Goal: Task Accomplishment & Management: Use online tool/utility

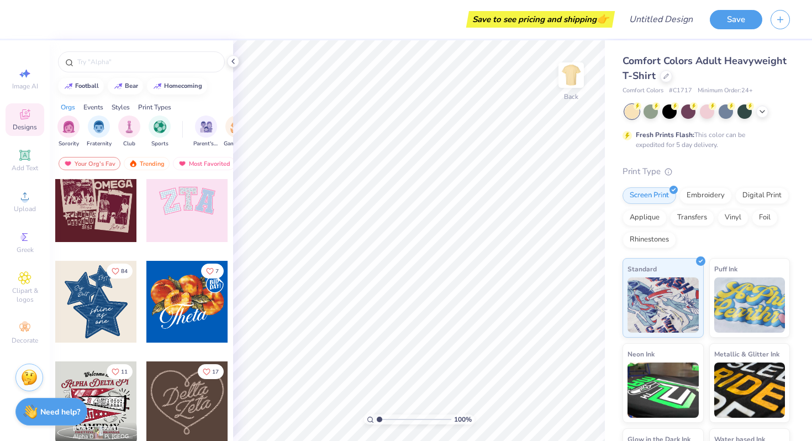
scroll to position [205, 0]
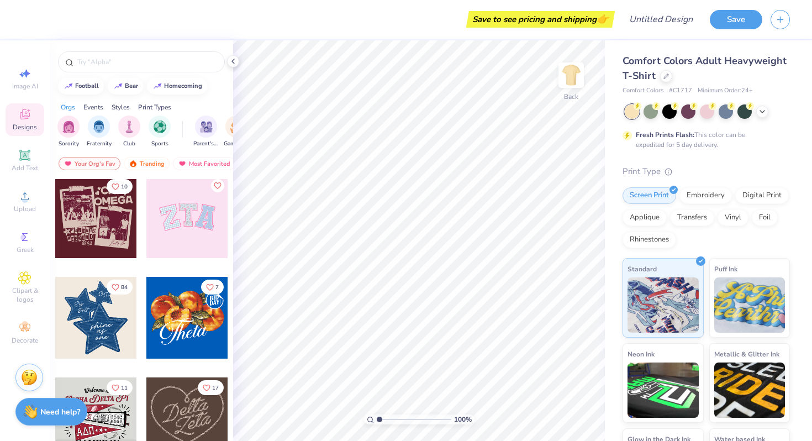
click at [154, 239] on div at bounding box center [187, 217] width 82 height 82
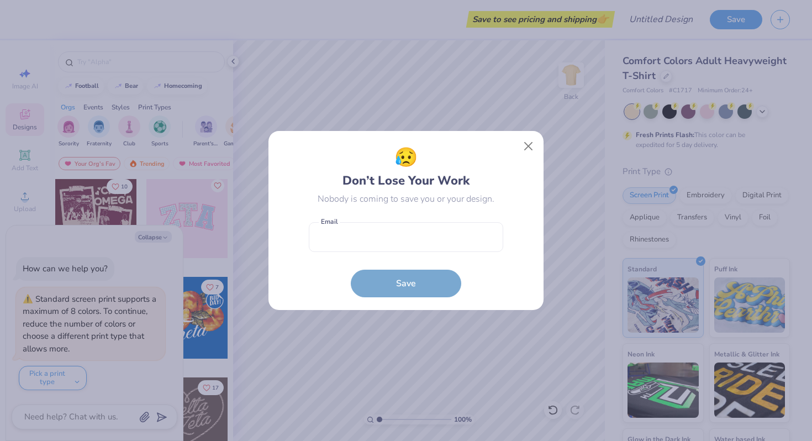
type textarea "x"
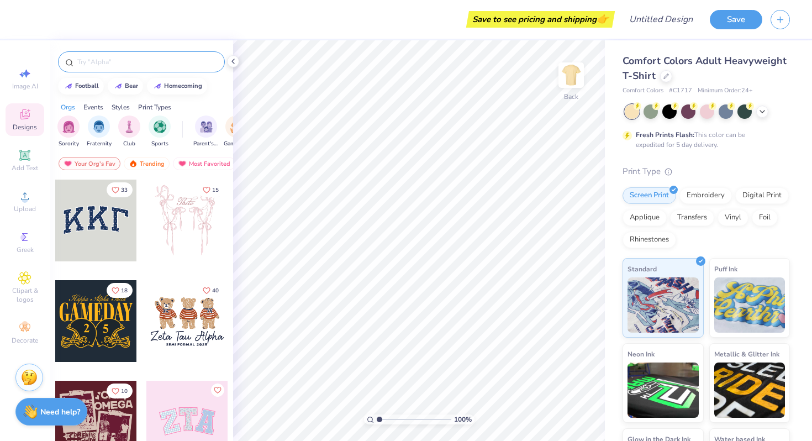
click at [108, 62] on input "text" at bounding box center [146, 61] width 141 height 11
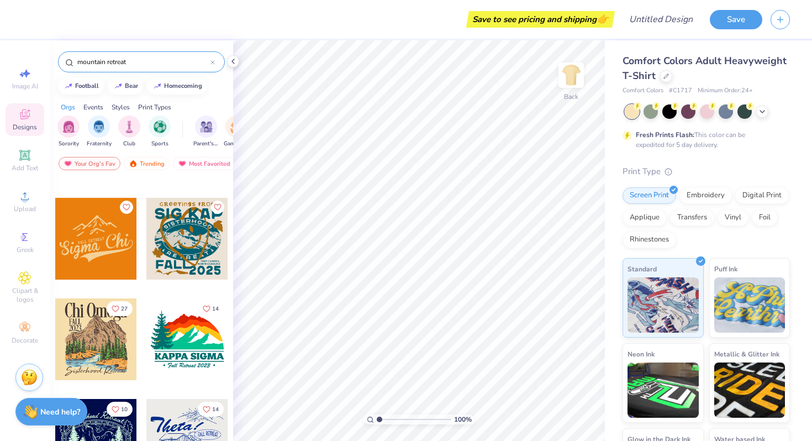
scroll to position [186, 0]
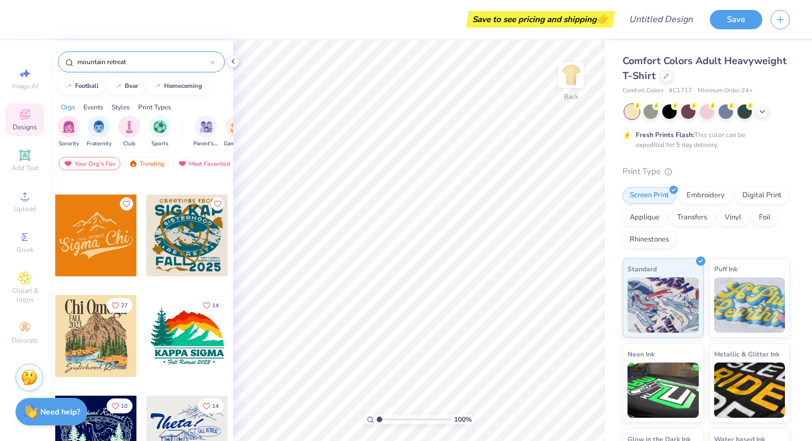
click at [128, 56] on div "mountain retreat" at bounding box center [141, 61] width 167 height 21
click at [118, 63] on input "mountain retreat" at bounding box center [143, 61] width 134 height 11
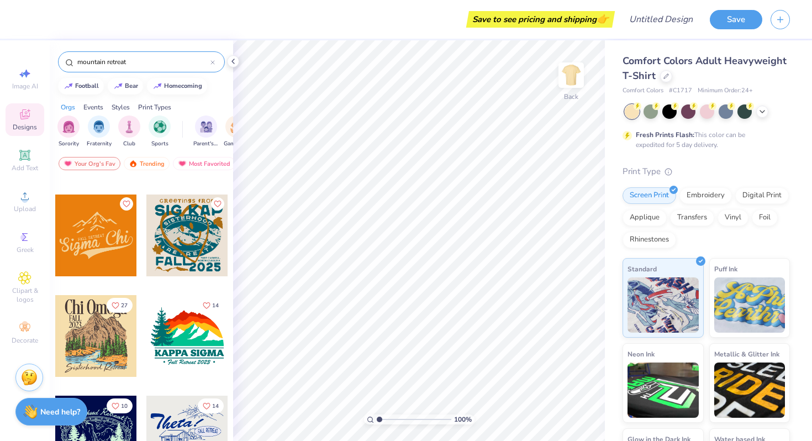
click at [118, 63] on input "mountain retreat" at bounding box center [143, 61] width 134 height 11
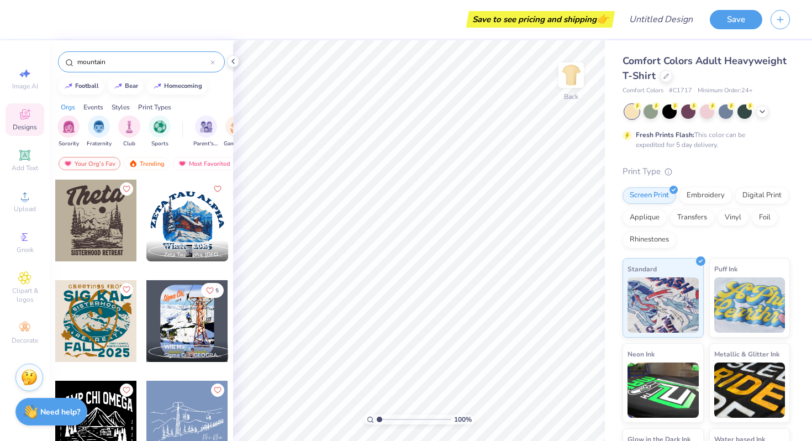
scroll to position [12, 0]
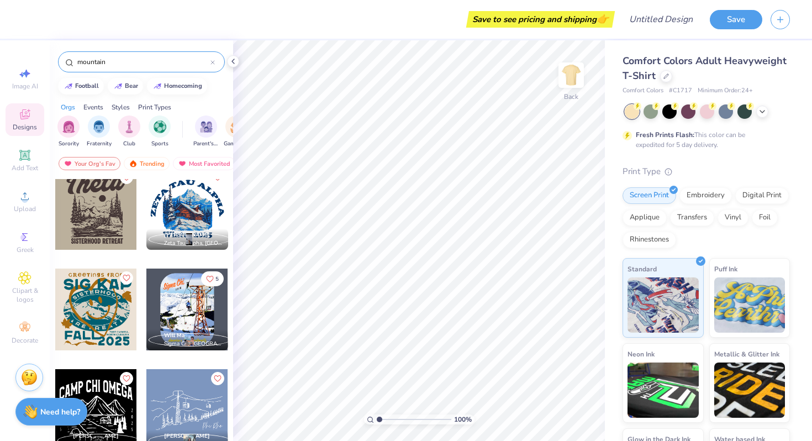
type input "mountain"
click at [112, 200] on div at bounding box center [96, 209] width 82 height 82
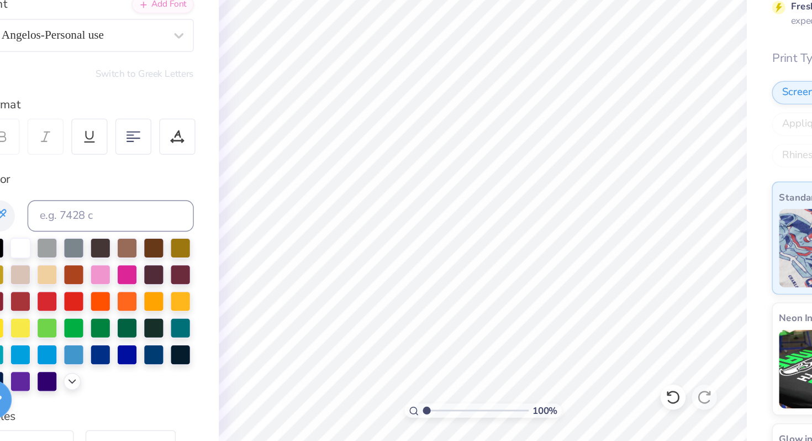
scroll to position [0, 0]
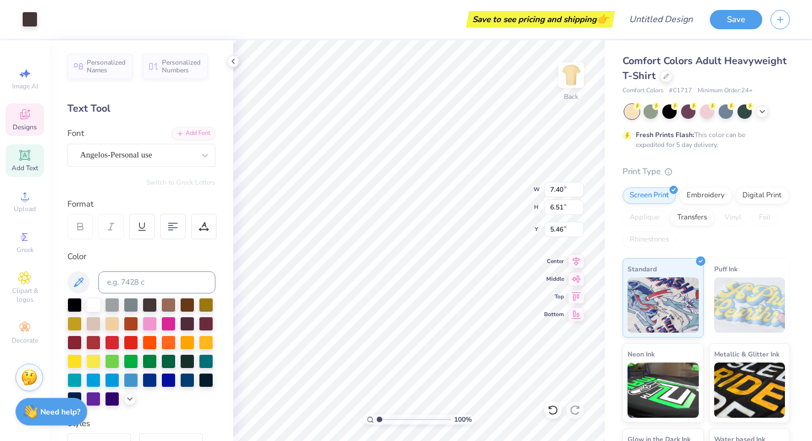
type input "5.60"
type input "4.48"
type input "3.94"
type input "7.28"
type input "0.76"
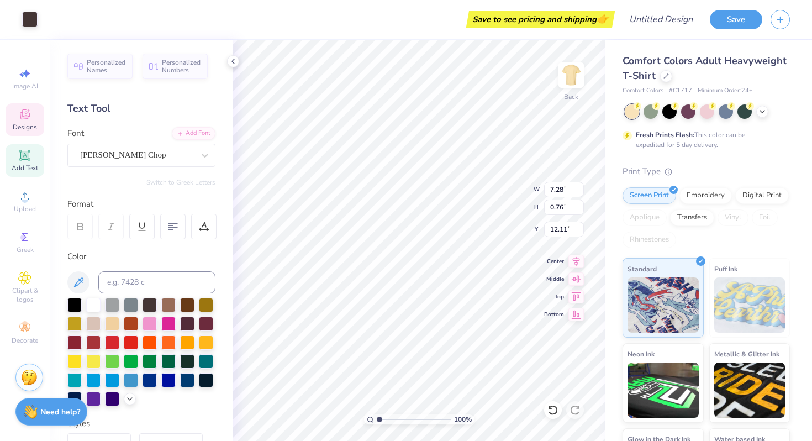
type input "12.12"
type input "8.56"
click at [443, 187] on li "Copy" at bounding box center [464, 191] width 87 height 22
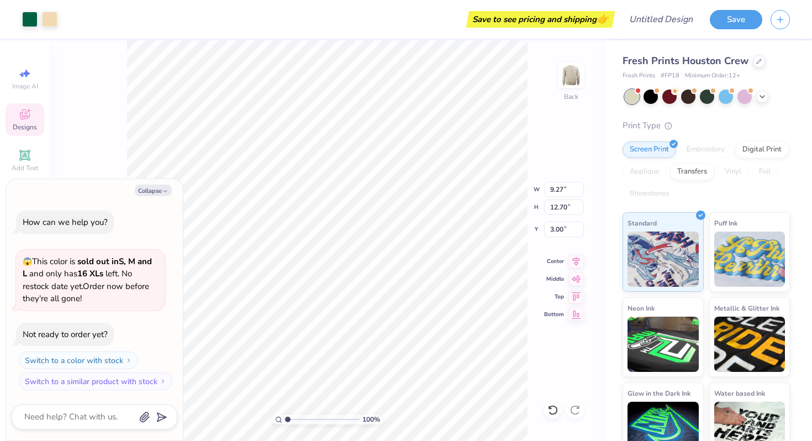
type textarea "x"
type input "1.51"
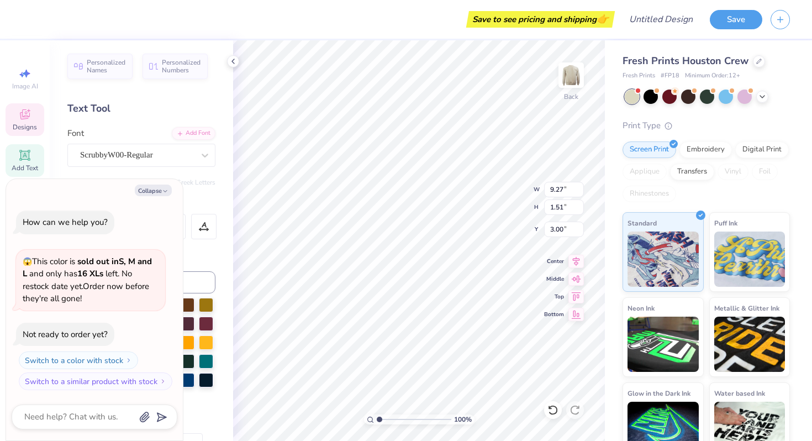
type textarea "x"
type textarea "A"
type textarea "x"
type textarea "Al"
type textarea "x"
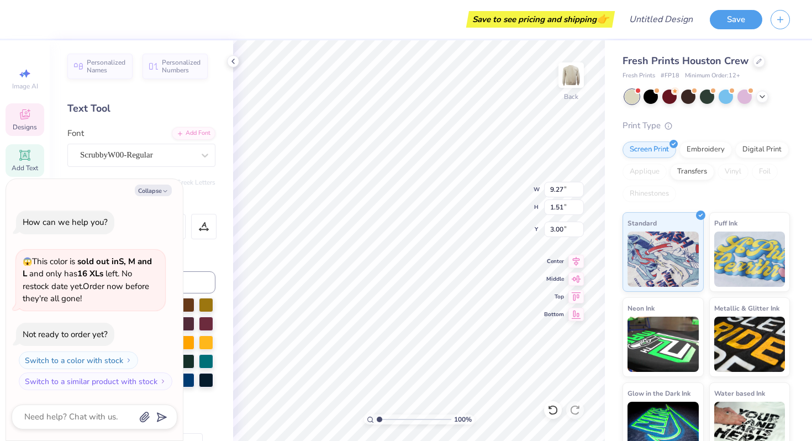
type textarea "Alp"
type textarea "x"
type textarea "Alph"
type textarea "x"
type textarea "Alpha"
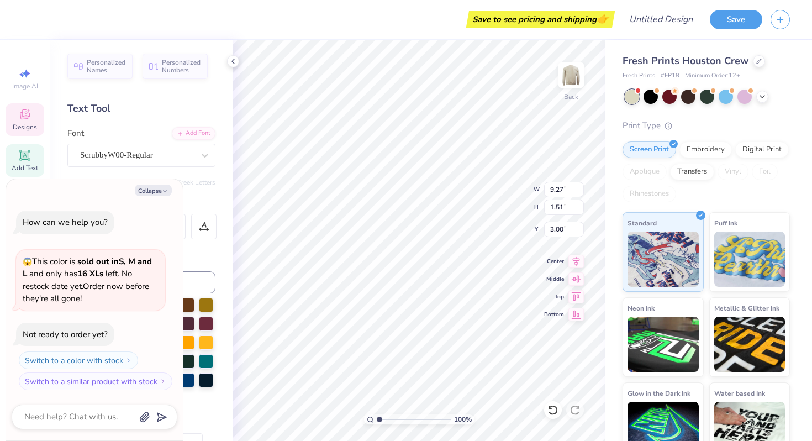
type textarea "x"
type textarea "Alpha P"
type textarea "x"
type textarea "Alpha Ph"
type textarea "x"
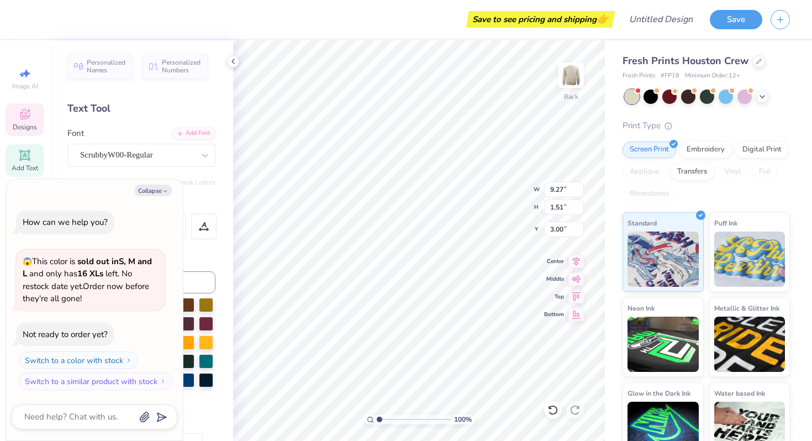
type textarea "Alpha Phi"
type textarea "x"
type textarea "Alpha Phi"
type textarea "x"
type textarea "Alpha Phi O"
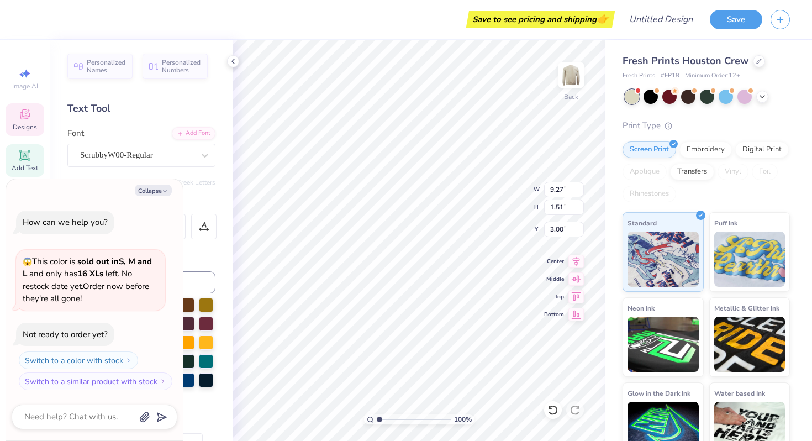
type textarea "x"
type textarea "Alpha Phi Ome"
type textarea "x"
type textarea "Alpha Phi Omeg"
type textarea "x"
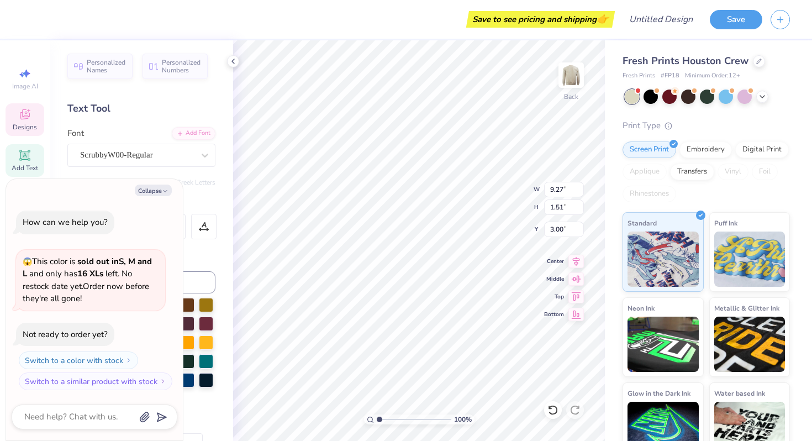
type textarea "Alpha Phi Omega"
type textarea "x"
type input "8.60"
type input "1.64"
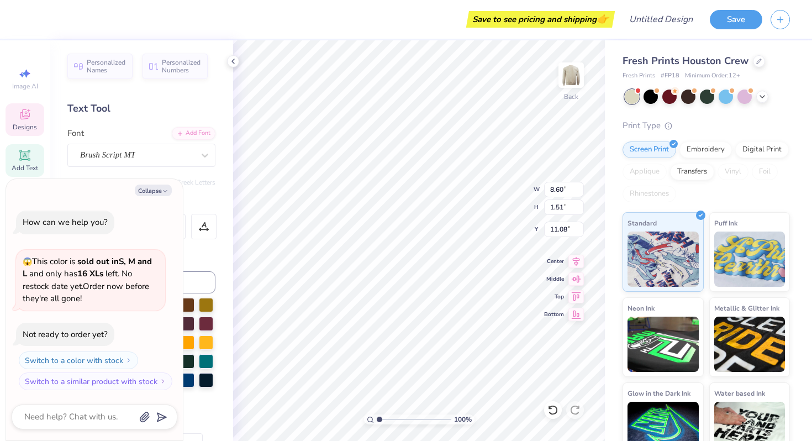
type input "11.08"
type textarea "x"
type textarea "M Retreat"
type textarea "x"
type textarea "Mu Retreat"
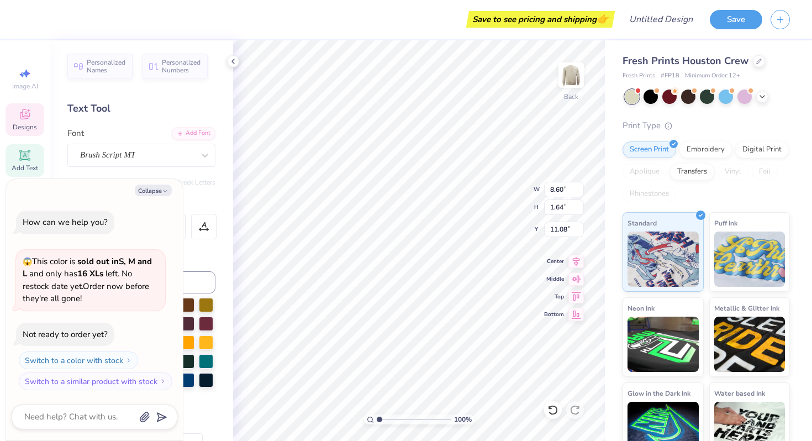
scroll to position [0, 0]
type textarea "x"
type textarea "M Retreat"
type textarea "x"
type textarea "Mou Retreat"
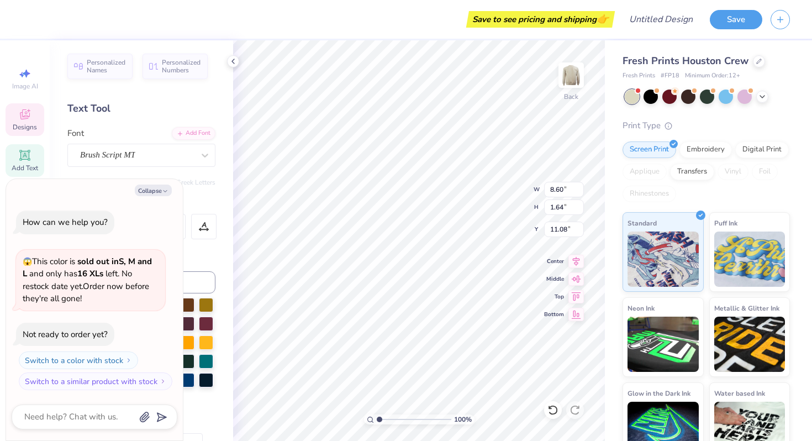
type textarea "x"
type textarea "Moun Retreat"
type textarea "x"
type textarea "Mount Retreat"
type textarea "x"
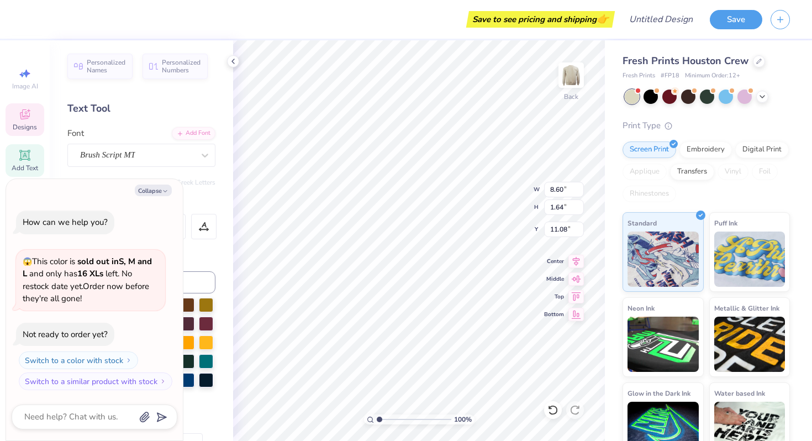
type textarea "Mounta Retreat"
type textarea "x"
type textarea "Mountai Retreat"
type textarea "x"
type textarea "Mountain Retreat"
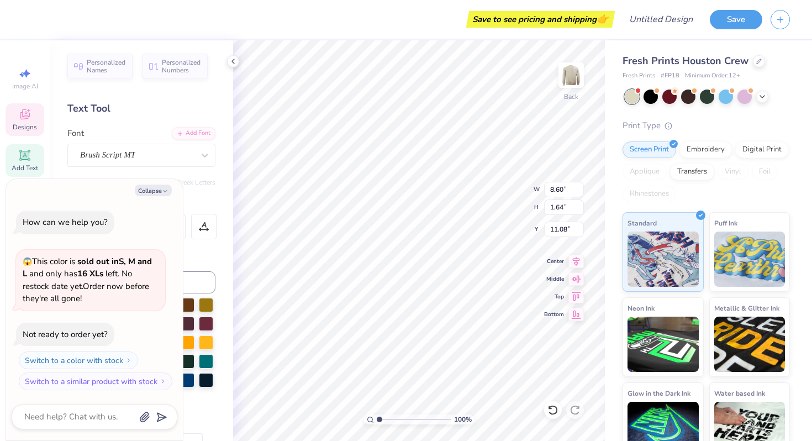
scroll to position [0, 2]
type textarea "x"
type input "13.09"
type textarea "x"
type textarea "A"
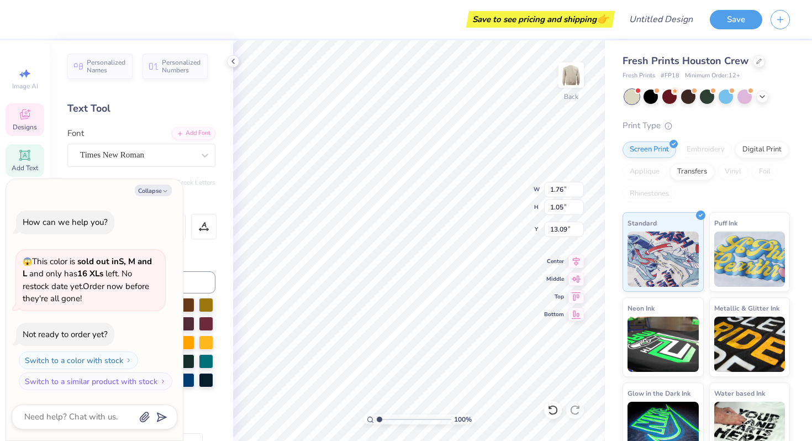
type textarea "x"
type textarea "APO"
type textarea "x"
type input "5.96"
type input "1.49"
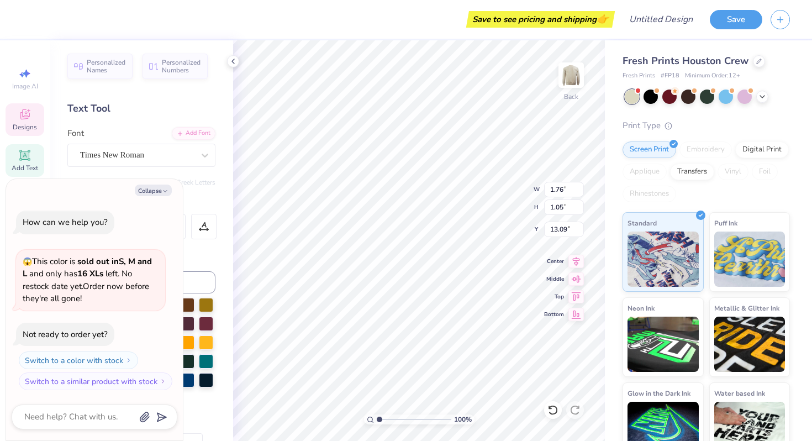
type input "14.21"
type textarea "x"
type input "14.14"
type textarea "x"
type textarea "2"
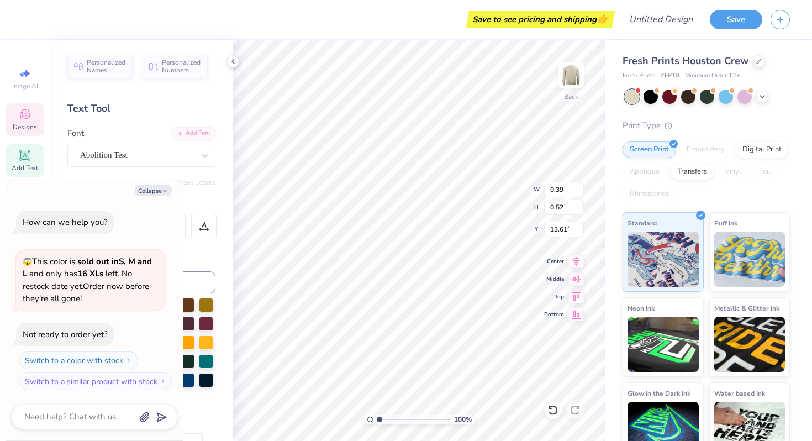
type textarea "x"
type textarea "25"
click at [758, 64] on div at bounding box center [759, 60] width 12 height 12
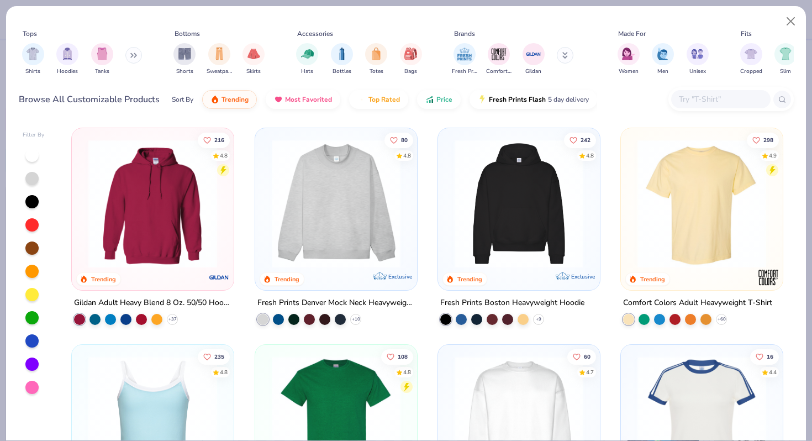
click at [737, 141] on img at bounding box center [702, 203] width 140 height 129
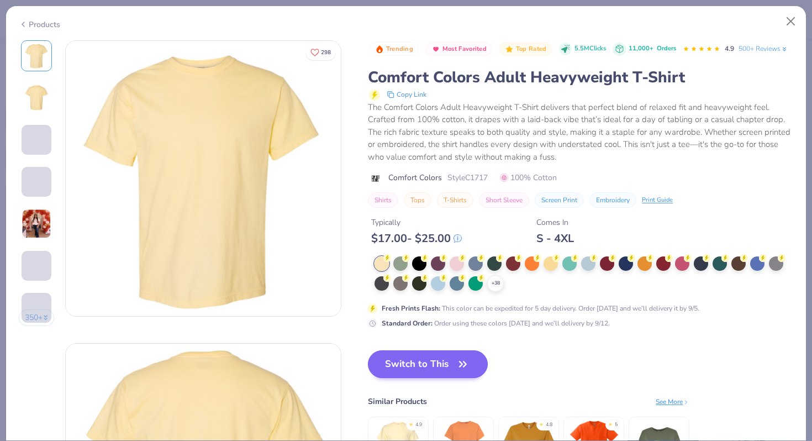
scroll to position [154, 0]
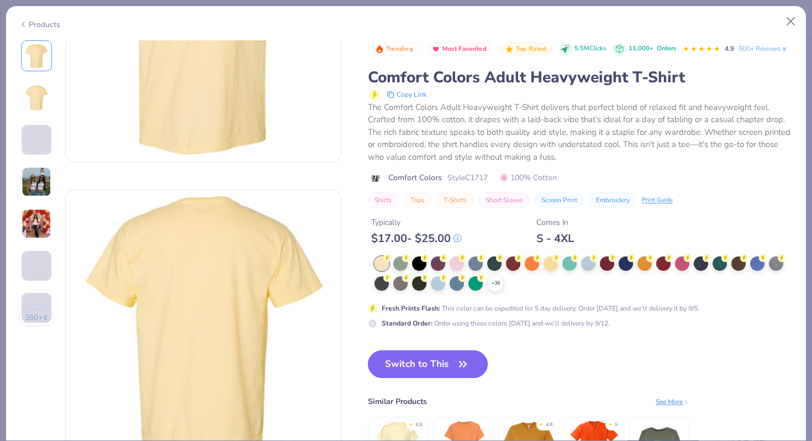
click at [429, 361] on button "Switch to This" at bounding box center [428, 364] width 120 height 28
click at [454, 362] on button "Switch to This" at bounding box center [428, 364] width 120 height 28
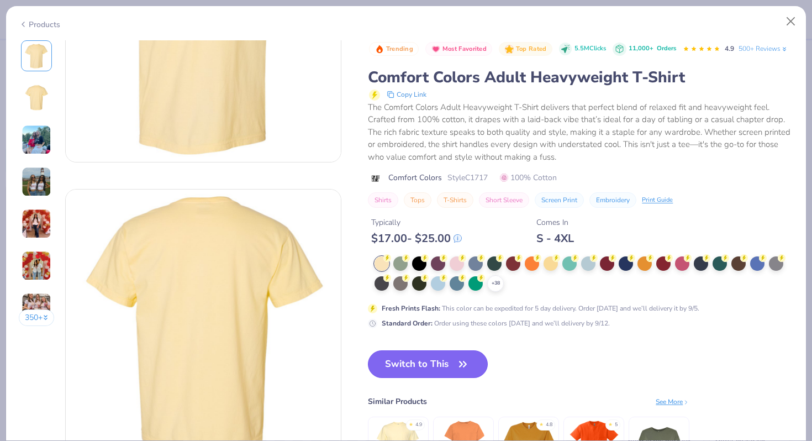
click at [454, 362] on button "Switch to This" at bounding box center [428, 364] width 120 height 28
click at [471, 368] on icon "button" at bounding box center [462, 363] width 15 height 15
click at [465, 361] on icon "button" at bounding box center [463, 363] width 7 height 5
click at [465, 361] on icon "button" at bounding box center [462, 363] width 15 height 15
click at [480, 358] on button "Switch to This" at bounding box center [428, 364] width 120 height 28
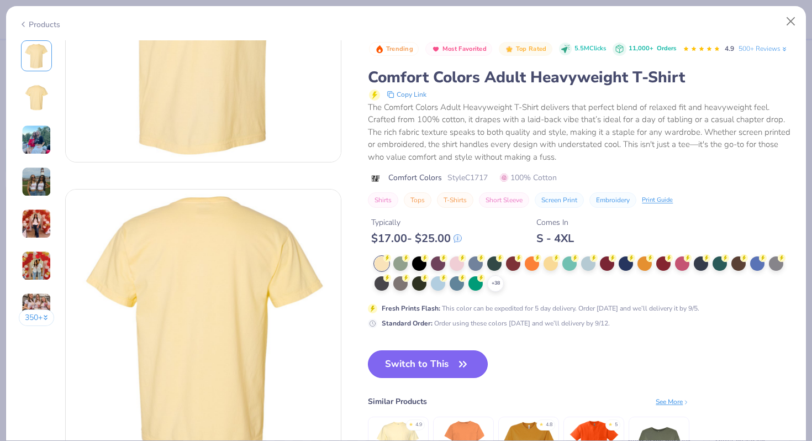
click at [480, 358] on button "Switch to This" at bounding box center [428, 364] width 120 height 28
click at [480, 359] on button "Switch to This" at bounding box center [428, 364] width 120 height 28
click at [473, 368] on button "Switch to This" at bounding box center [428, 364] width 120 height 28
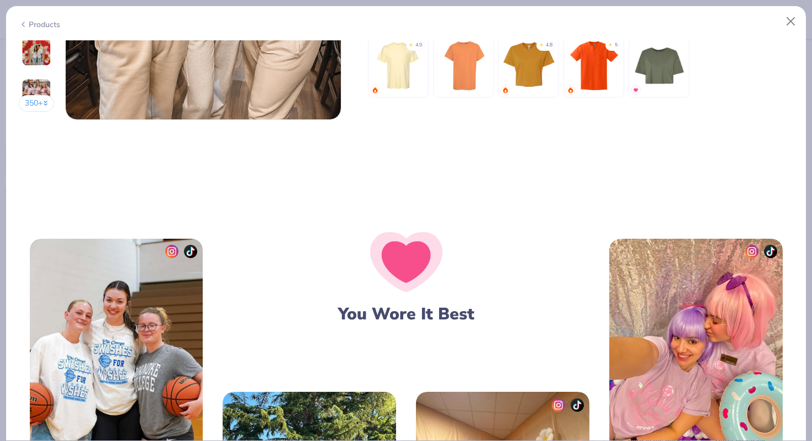
scroll to position [2468, 0]
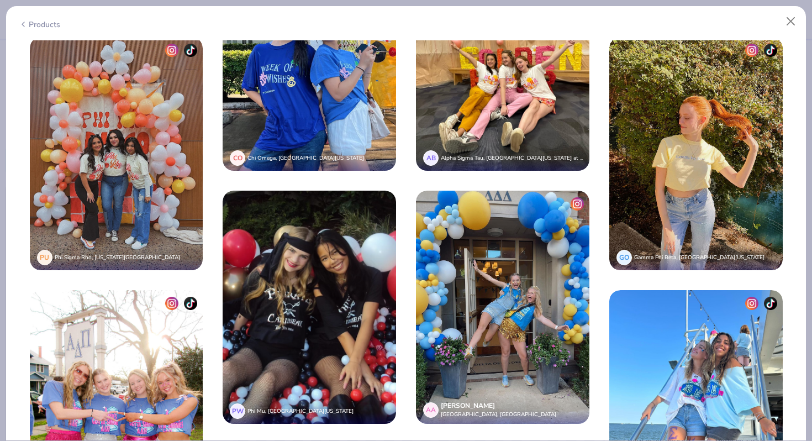
click at [801, 18] on div "Products" at bounding box center [406, 20] width 800 height 29
click at [790, 19] on button "Close" at bounding box center [791, 21] width 21 height 21
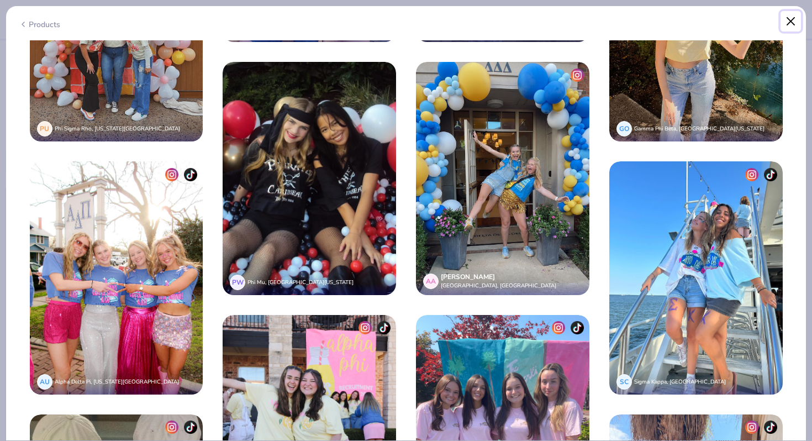
scroll to position [2602, 0]
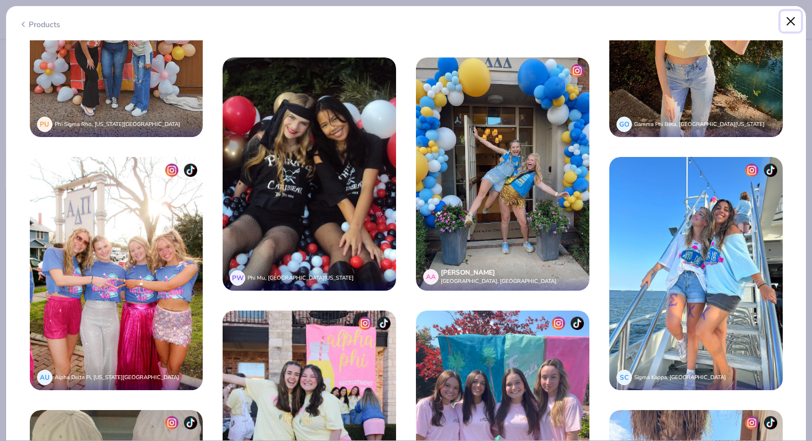
click at [792, 23] on button "Close" at bounding box center [791, 21] width 21 height 21
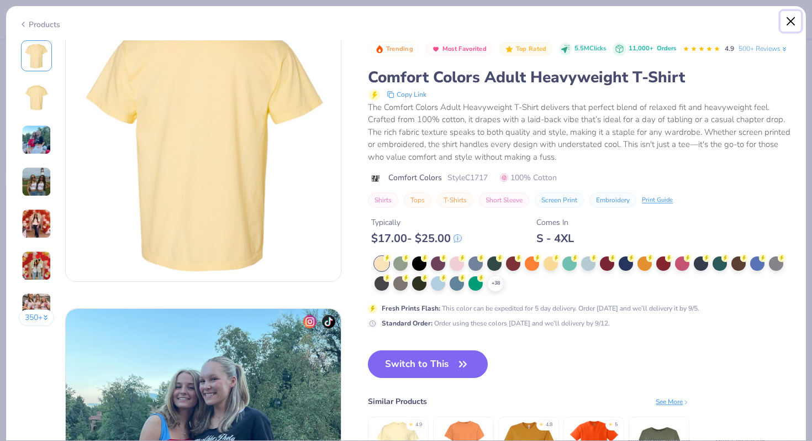
scroll to position [275, 0]
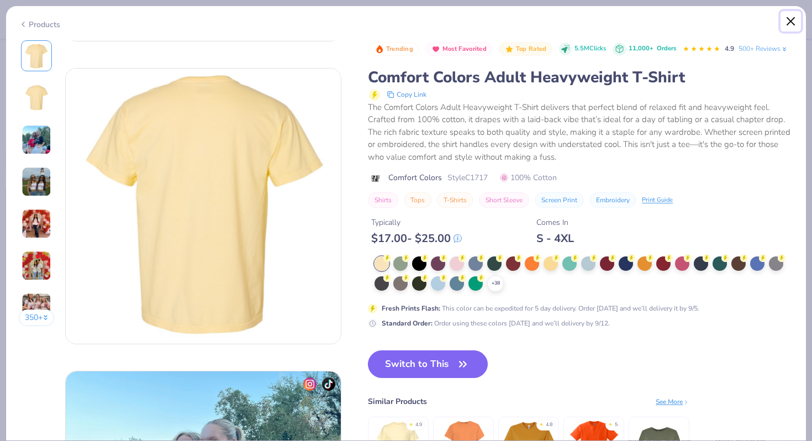
click at [789, 23] on button "Close" at bounding box center [791, 21] width 21 height 21
type textarea "x"
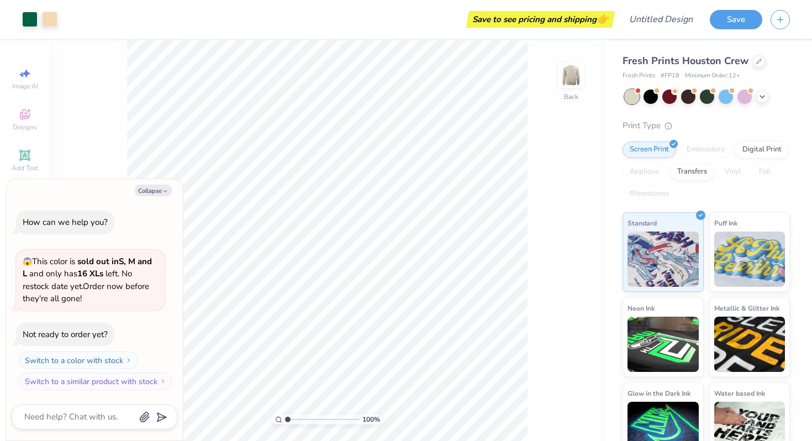
click at [747, 59] on div "Fresh Prints Houston Crew" at bounding box center [706, 61] width 167 height 15
click at [753, 60] on div at bounding box center [759, 60] width 12 height 12
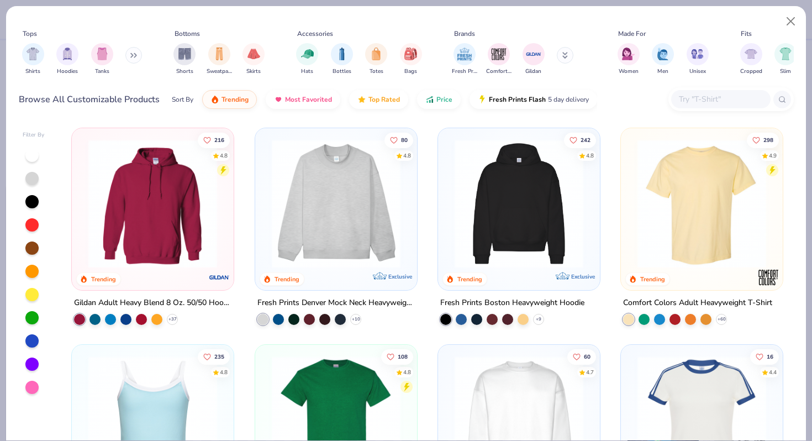
click at [704, 219] on img at bounding box center [702, 203] width 140 height 129
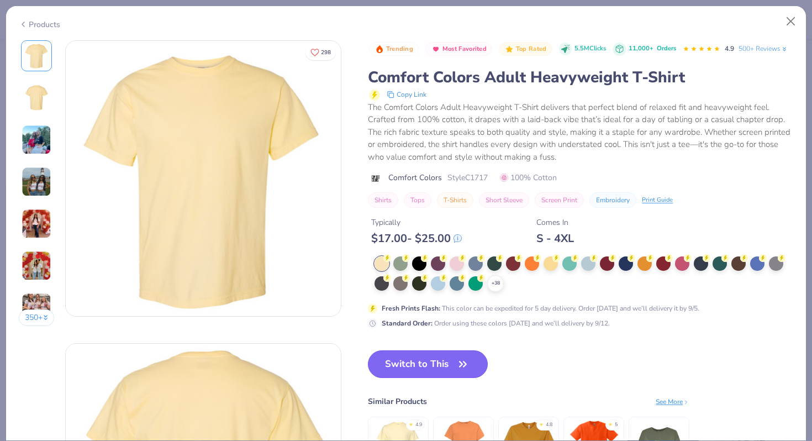
click at [427, 360] on button "Switch to This" at bounding box center [428, 364] width 120 height 28
click at [442, 364] on button "Switch to This" at bounding box center [428, 364] width 120 height 28
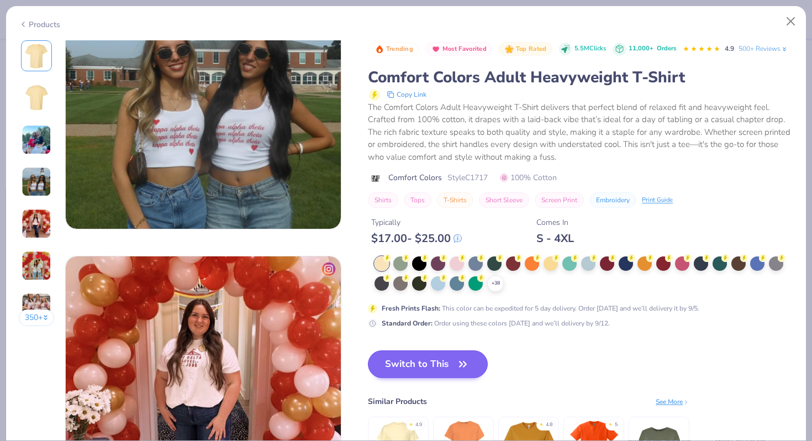
scroll to position [997, 0]
click at [480, 369] on button "Switch to This" at bounding box center [428, 364] width 120 height 28
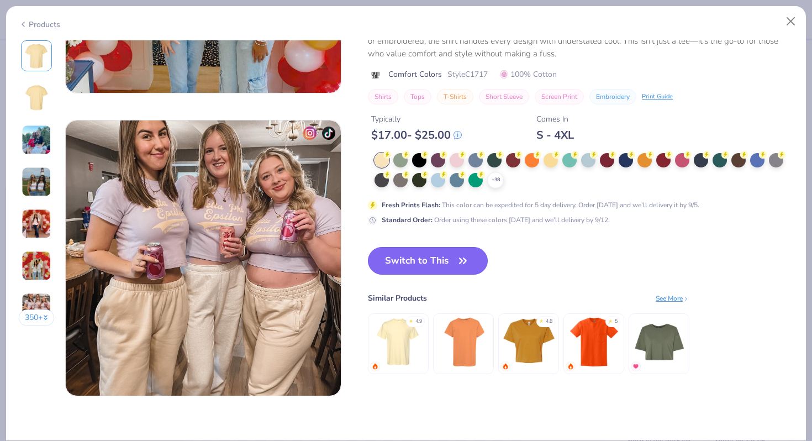
scroll to position [1738, 0]
click at [475, 268] on button "Switch to This" at bounding box center [428, 261] width 120 height 28
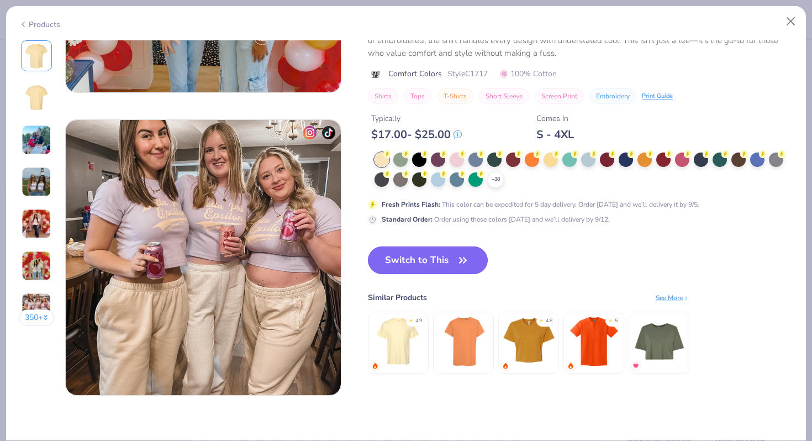
click at [475, 268] on button "Switch to This" at bounding box center [428, 261] width 120 height 28
click at [478, 345] on img at bounding box center [464, 340] width 53 height 53
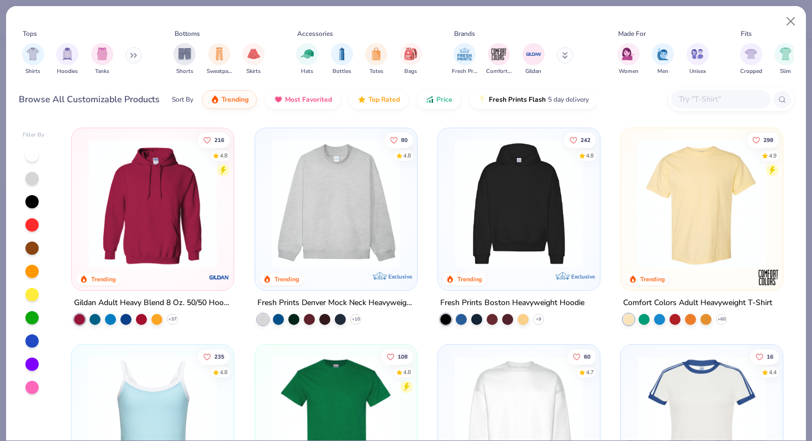
click at [737, 149] on img at bounding box center [702, 203] width 140 height 129
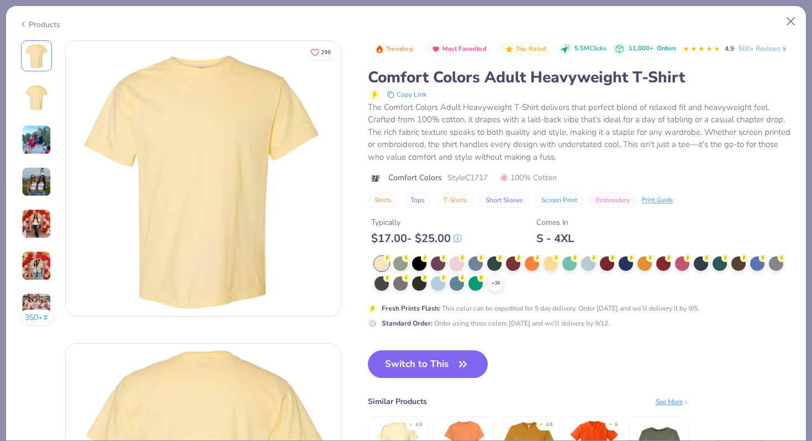
scroll to position [332, 0]
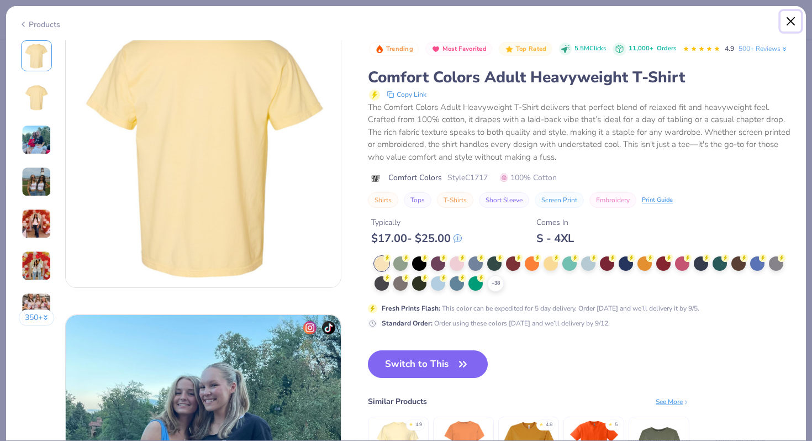
click at [790, 27] on button "Close" at bounding box center [791, 21] width 21 height 21
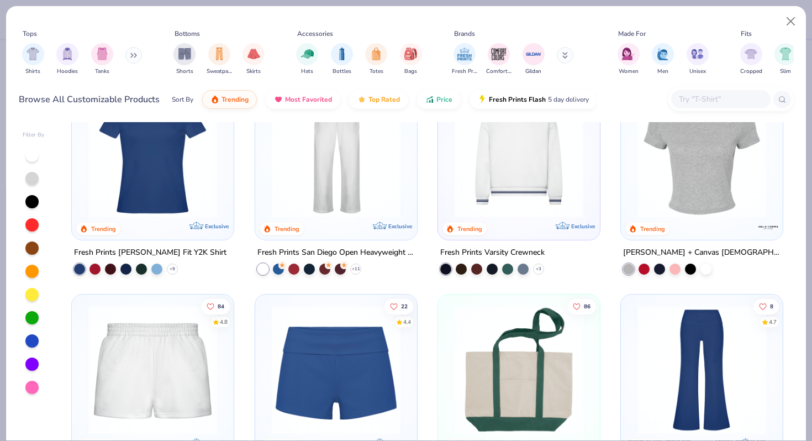
scroll to position [702, 0]
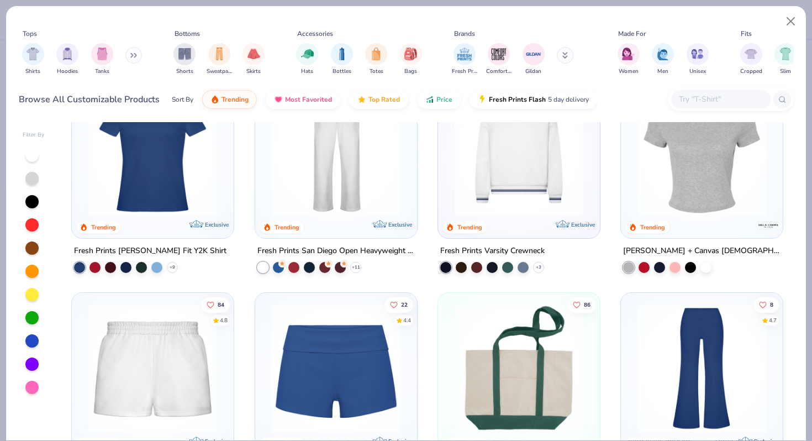
click at [694, 183] on img at bounding box center [702, 151] width 140 height 129
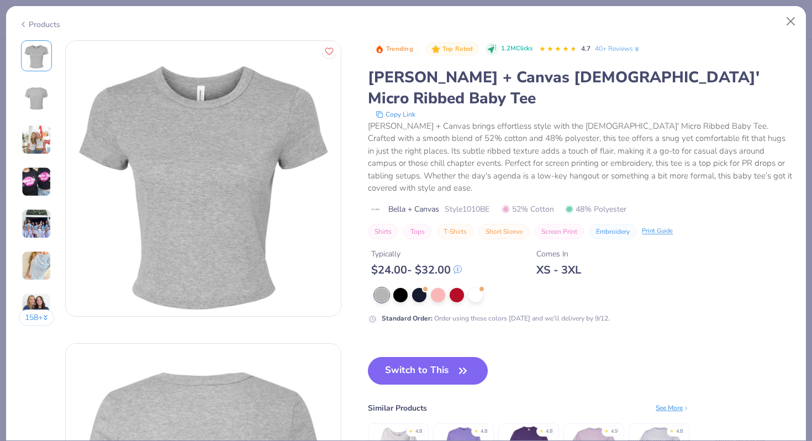
type textarea "x"
